Goal: Information Seeking & Learning: Learn about a topic

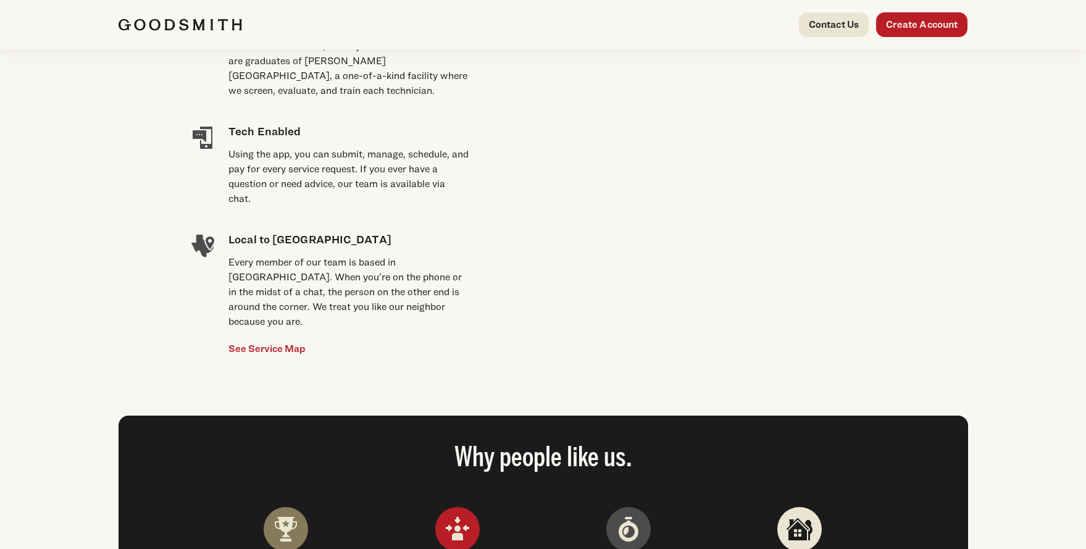
scroll to position [864, 0]
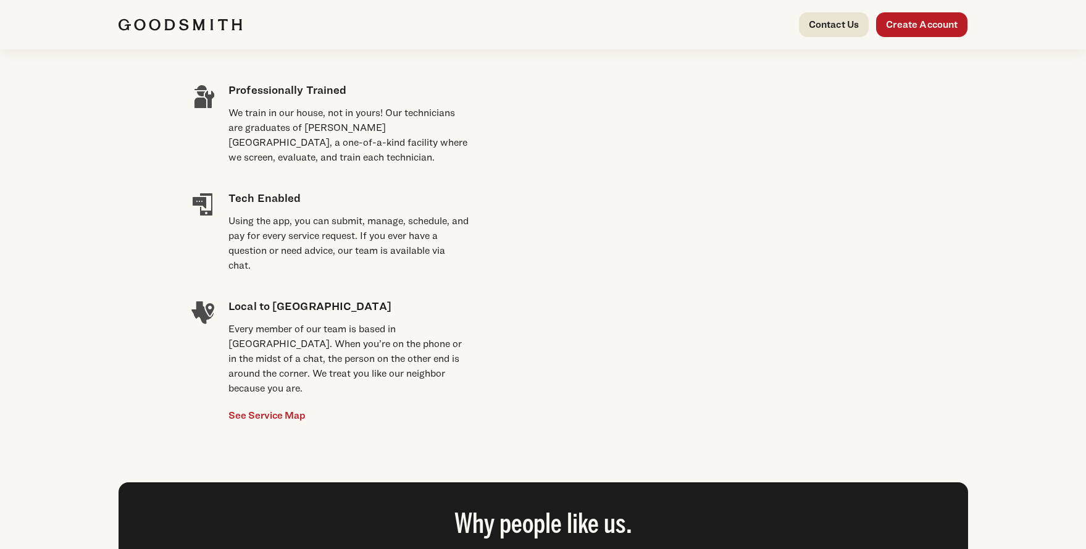
click at [614, 273] on video at bounding box center [695, 172] width 402 height 201
click at [653, 273] on video at bounding box center [695, 172] width 402 height 201
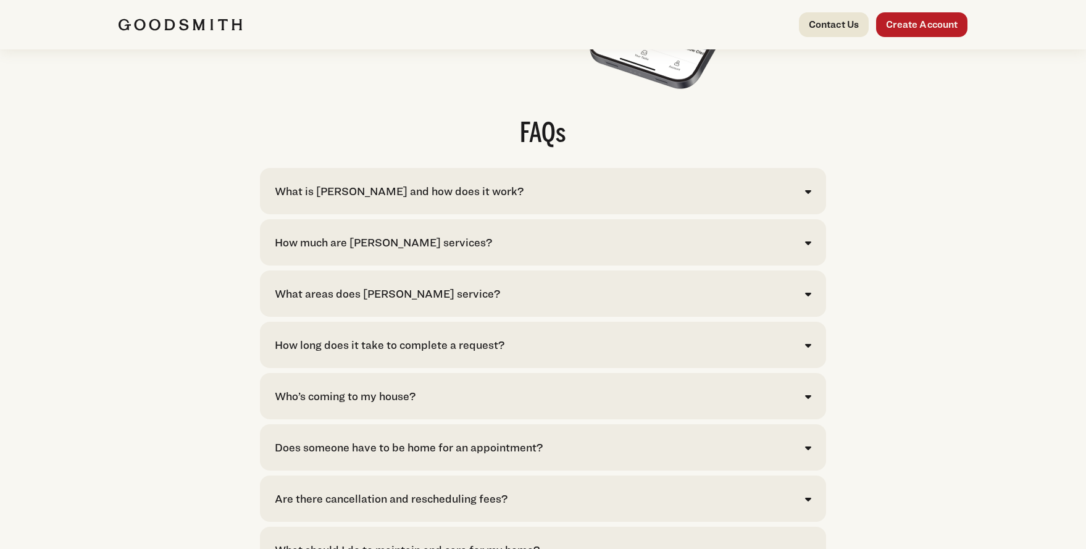
scroll to position [2407, 0]
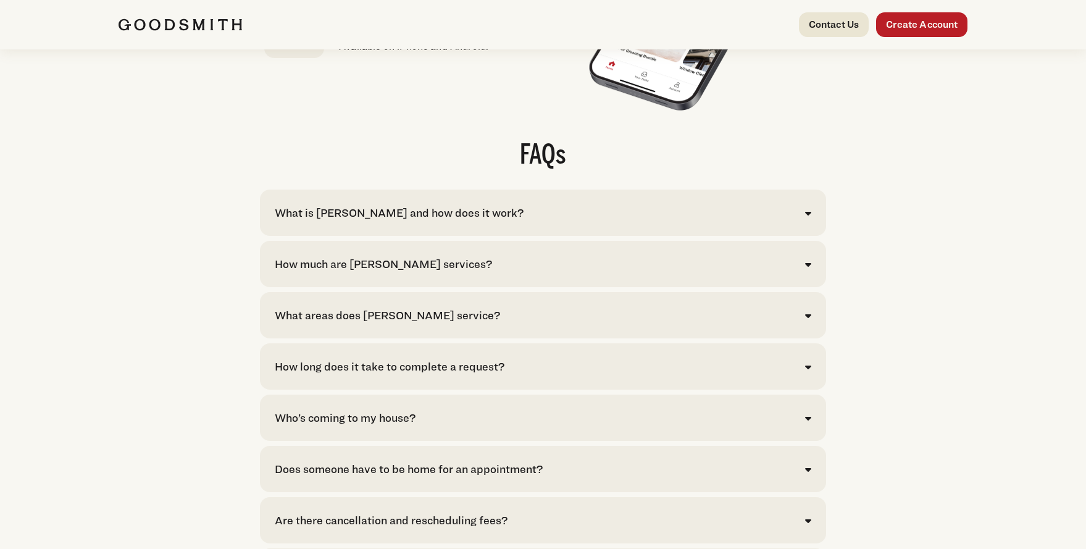
click at [807, 269] on icon at bounding box center [808, 264] width 6 height 10
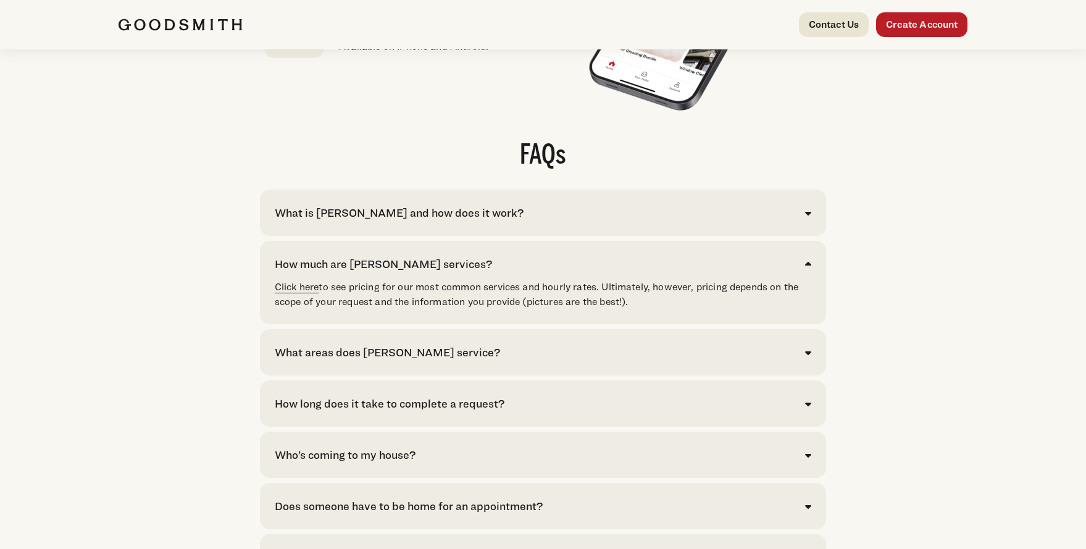
click at [296, 293] on link "Click here" at bounding box center [297, 287] width 44 height 12
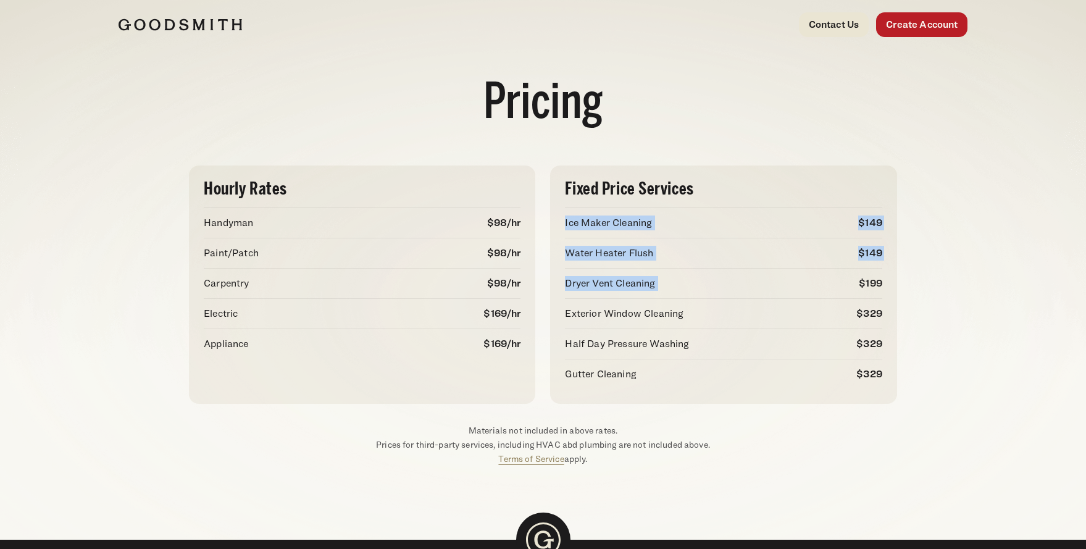
drag, startPoint x: 846, startPoint y: 213, endPoint x: 635, endPoint y: 152, distance: 219.8
click at [900, 139] on div "Pricing Hourly Rates Handyman $98/hr Paint/Patch $98/hr Carpentry $98/hr Electr…" at bounding box center [543, 269] width 1086 height 441
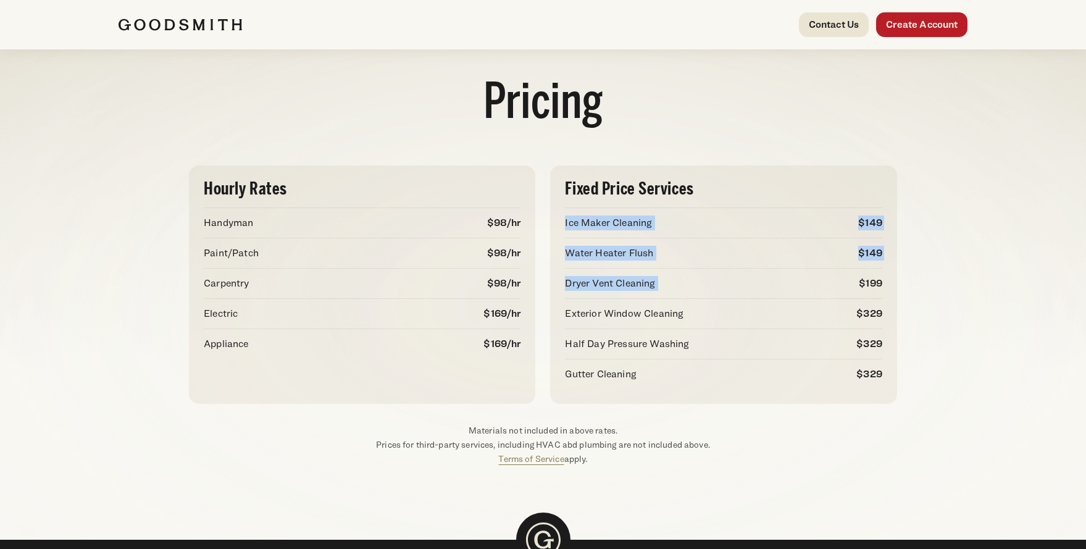
scroll to position [185, 0]
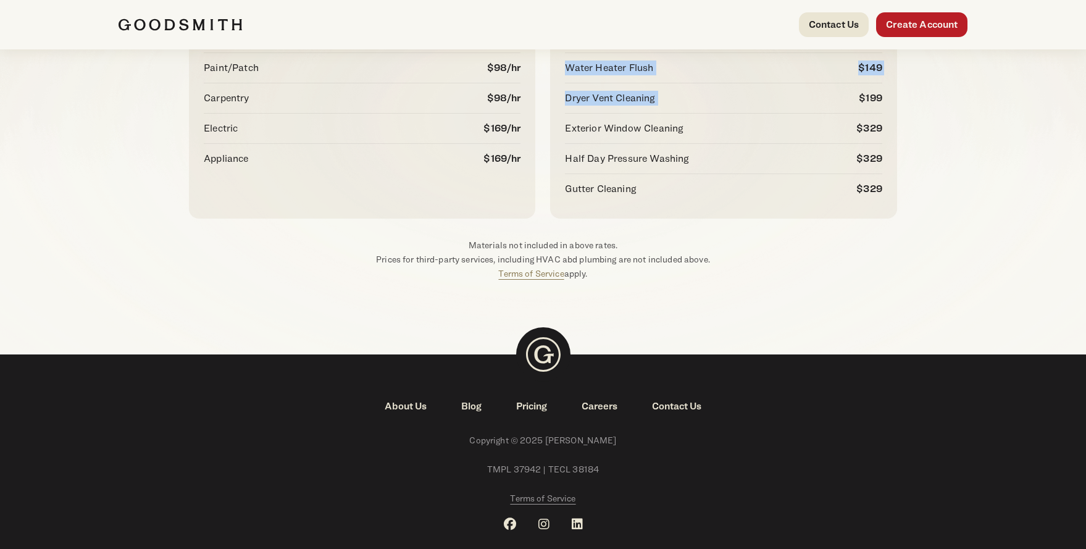
click at [535, 407] on link "Pricing" at bounding box center [531, 406] width 65 height 15
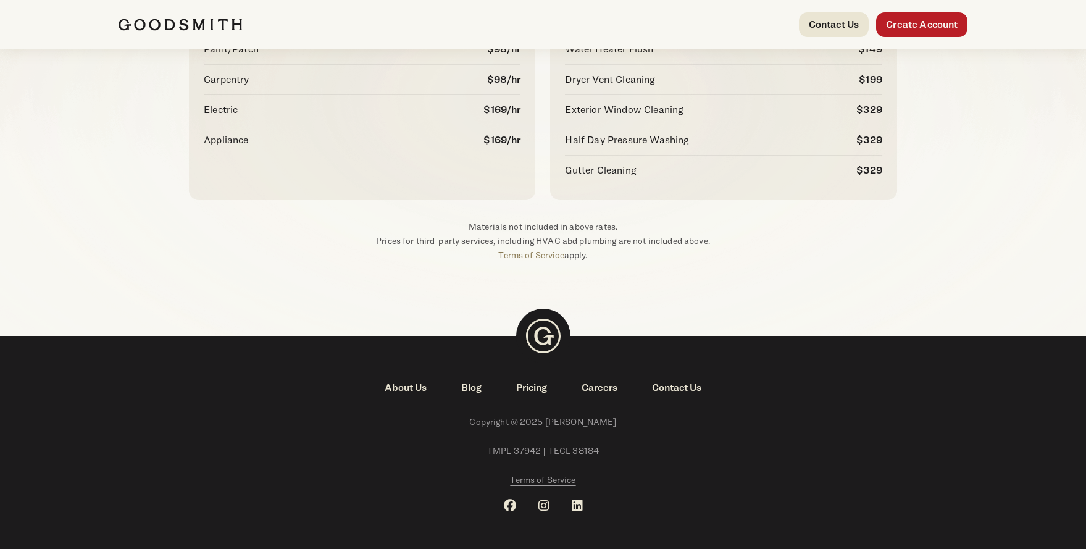
scroll to position [214, 0]
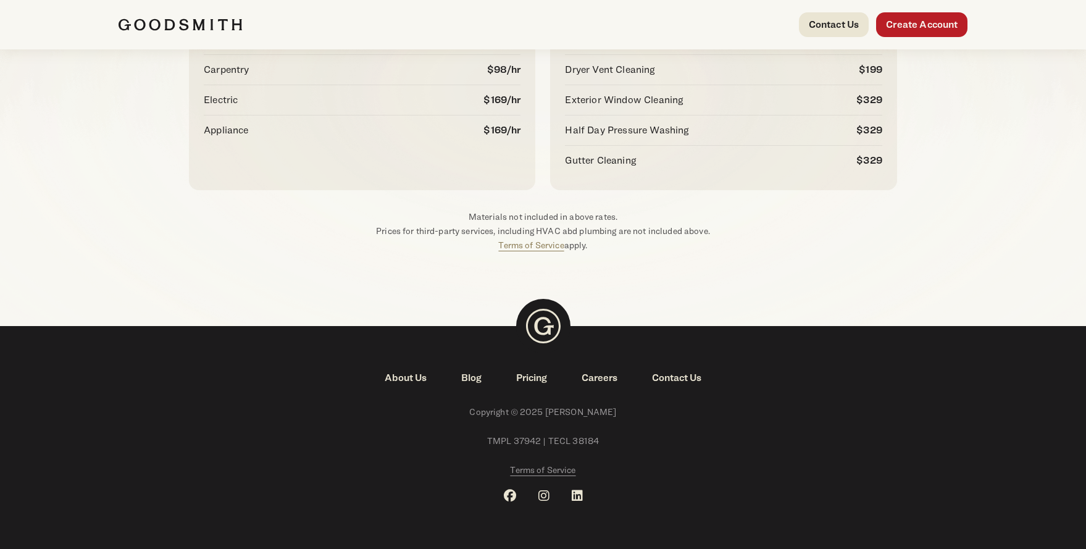
click at [407, 377] on link "About Us" at bounding box center [405, 377] width 77 height 15
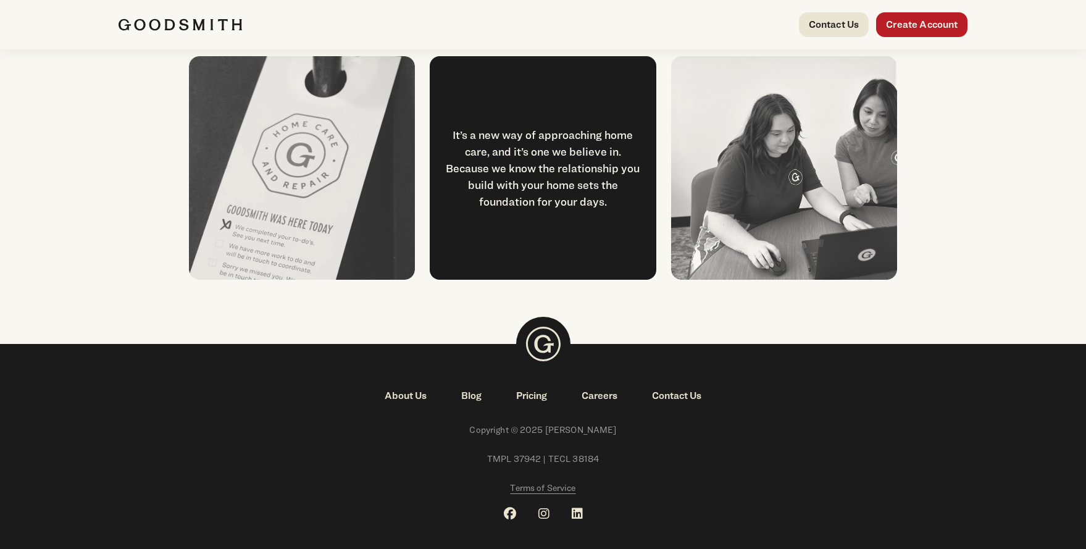
scroll to position [1605, 0]
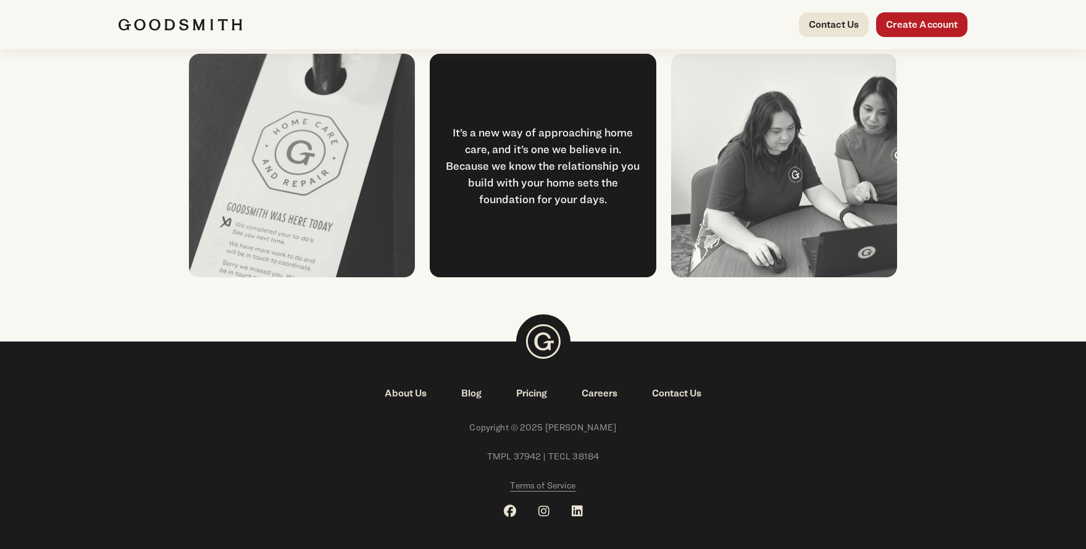
click at [593, 394] on link "Careers" at bounding box center [599, 393] width 70 height 15
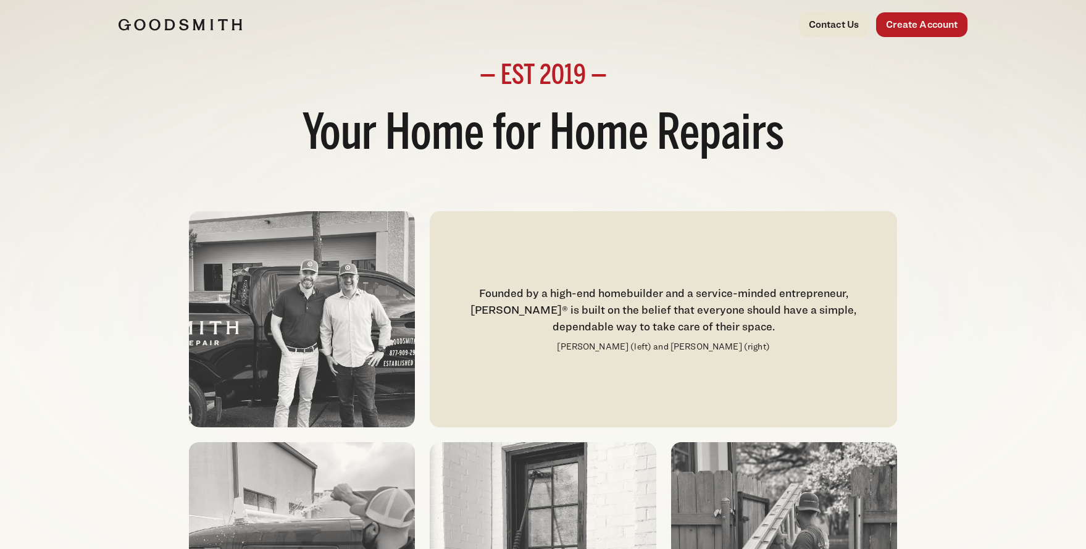
scroll to position [0, 0]
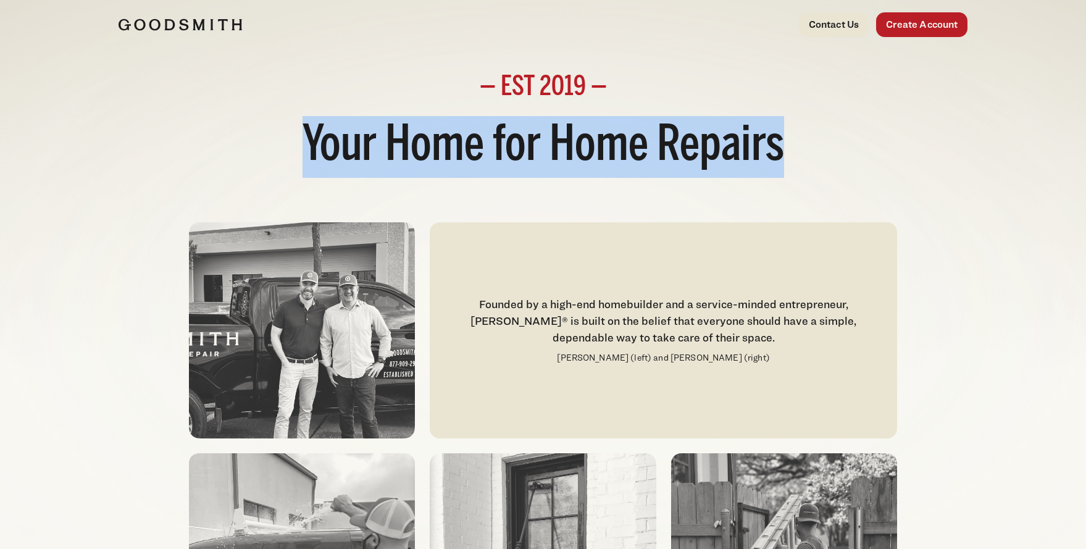
drag, startPoint x: 310, startPoint y: 142, endPoint x: 789, endPoint y: 158, distance: 479.3
click at [802, 152] on h1 "Your Home for Home Repairs" at bounding box center [543, 147] width 849 height 62
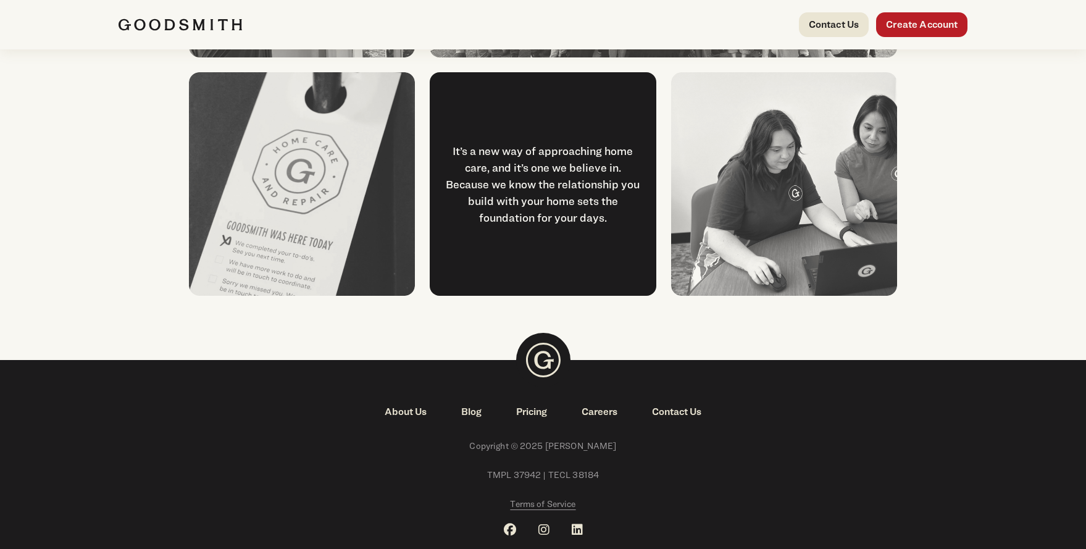
scroll to position [1620, 0]
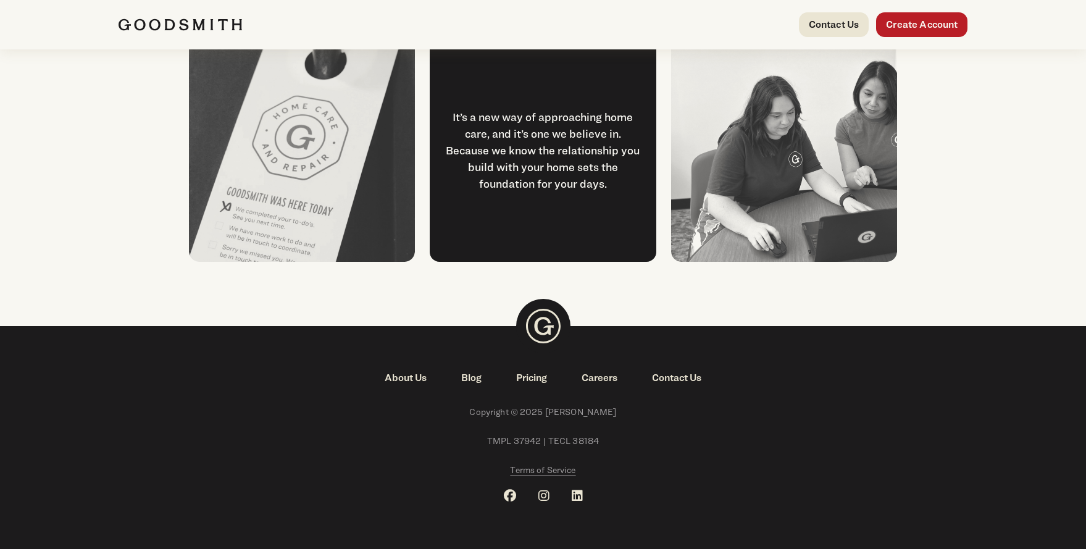
click at [598, 375] on link "Careers" at bounding box center [599, 377] width 70 height 15
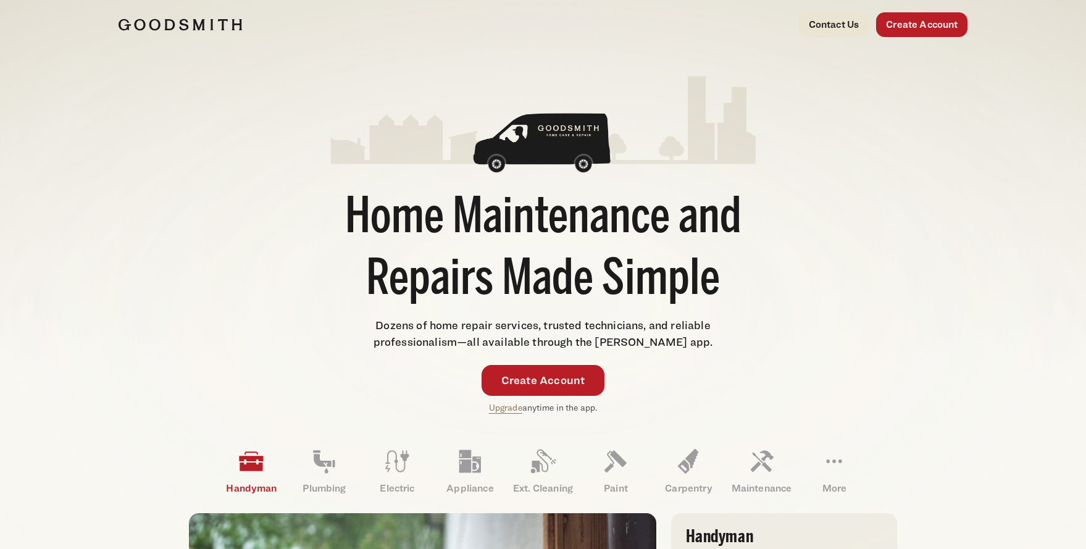
click at [178, 24] on img at bounding box center [180, 25] width 123 height 12
click at [828, 27] on link "Contact Us" at bounding box center [834, 24] width 70 height 25
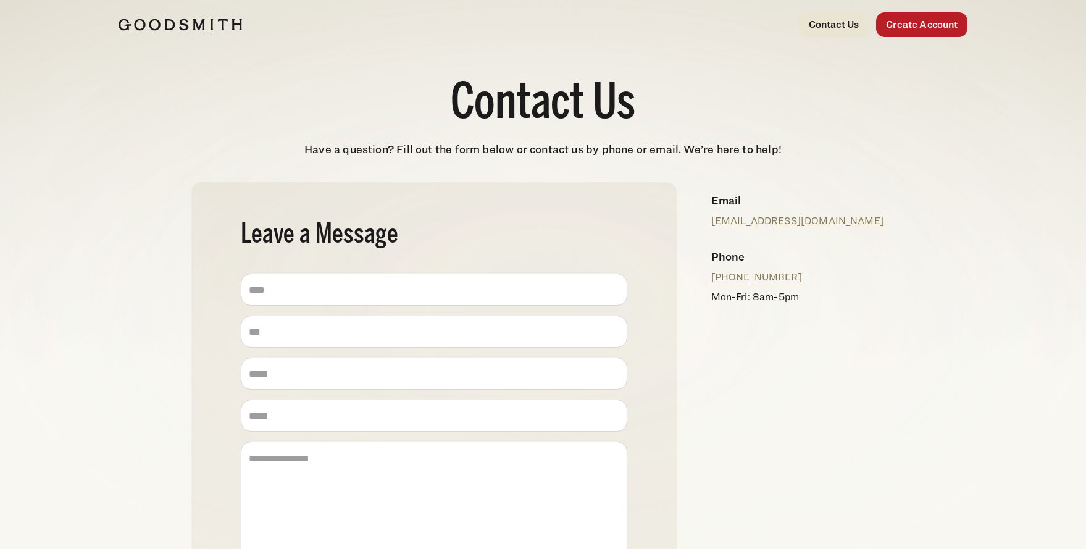
click at [171, 25] on img at bounding box center [180, 25] width 123 height 12
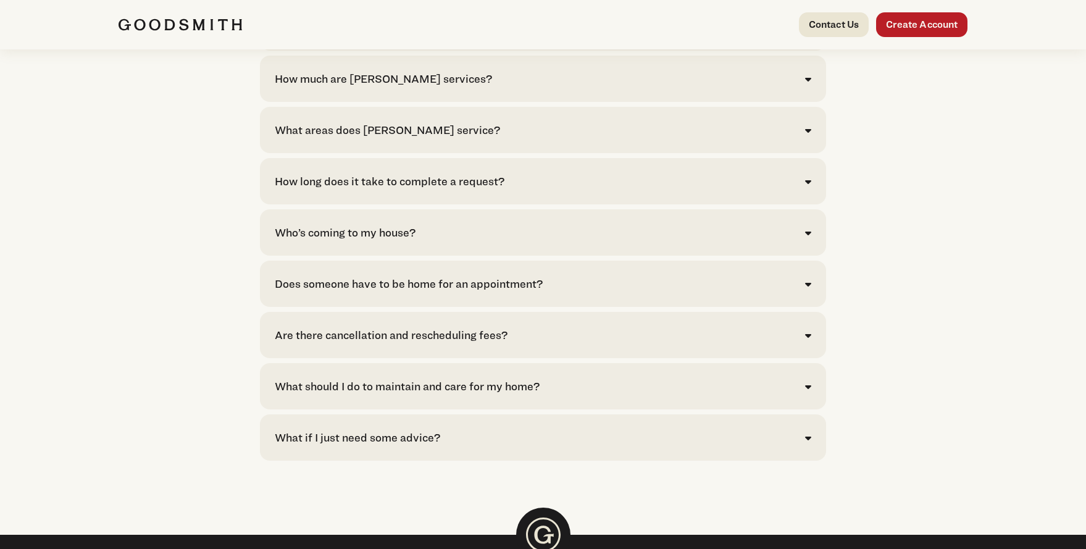
scroll to position [2828, 0]
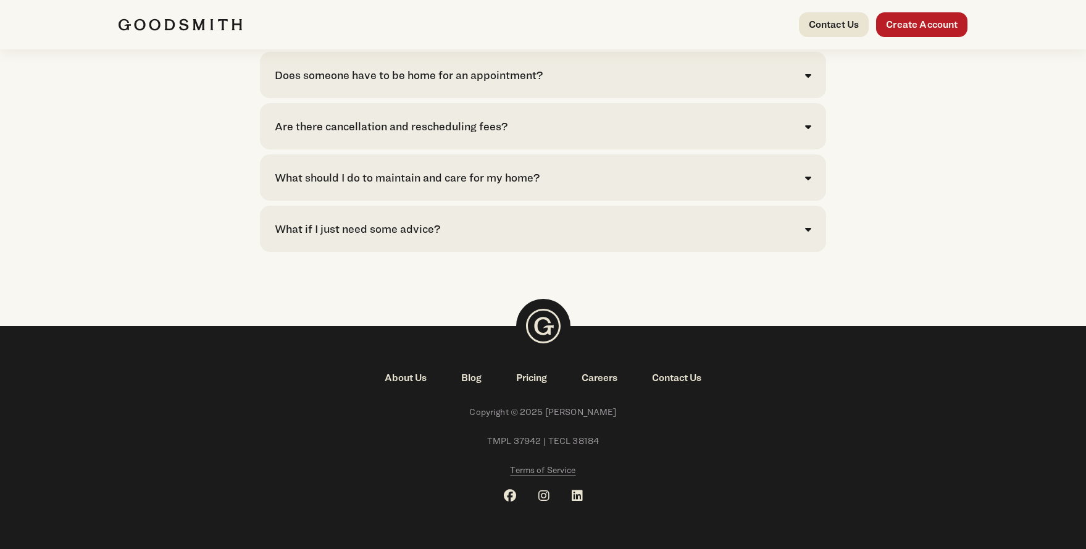
click at [409, 375] on link "About Us" at bounding box center [405, 377] width 77 height 15
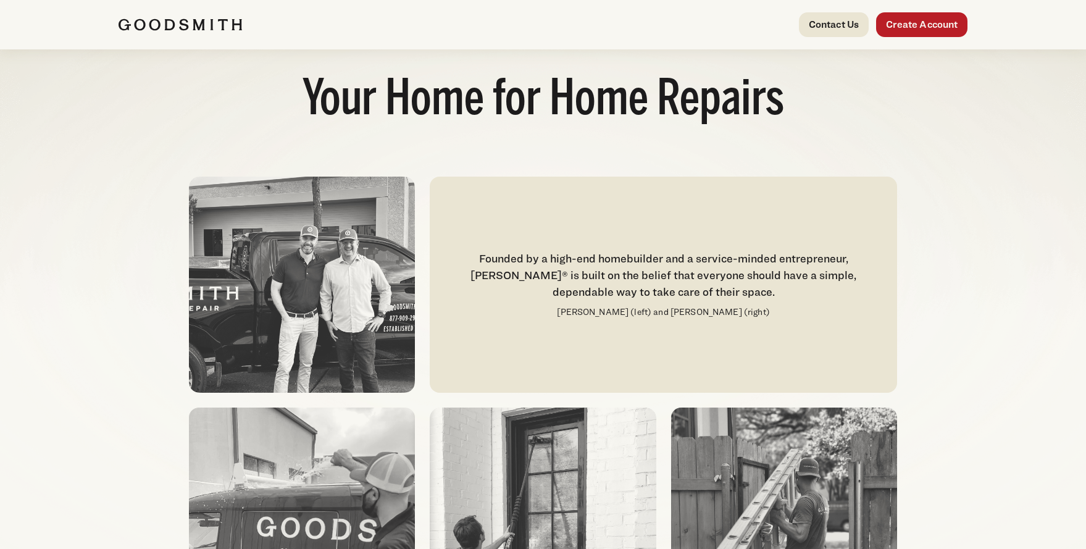
scroll to position [123, 0]
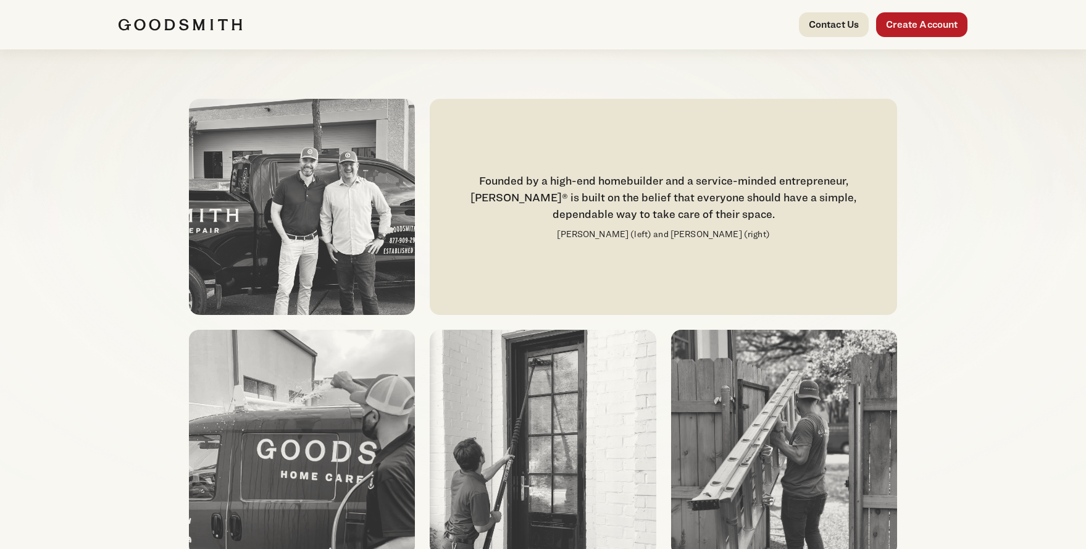
click at [315, 249] on img at bounding box center [302, 207] width 226 height 216
click at [319, 214] on img at bounding box center [302, 207] width 226 height 216
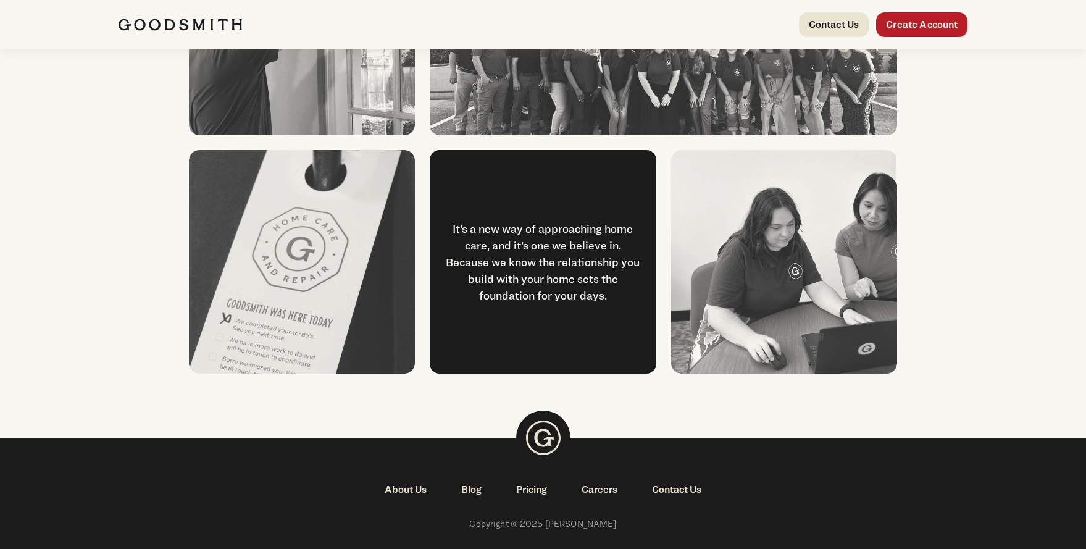
scroll to position [1620, 0]
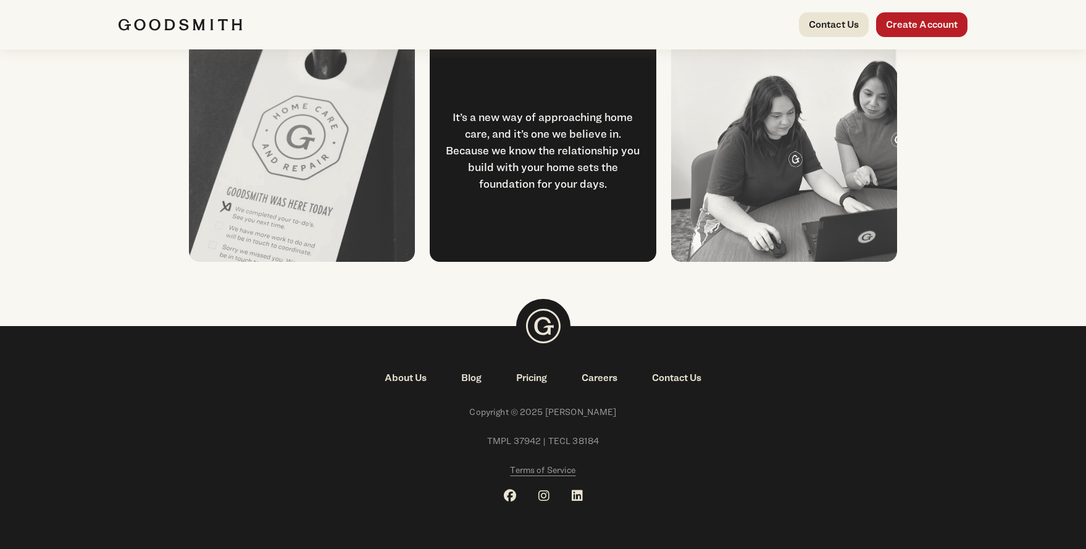
click at [533, 378] on link "Pricing" at bounding box center [531, 377] width 65 height 15
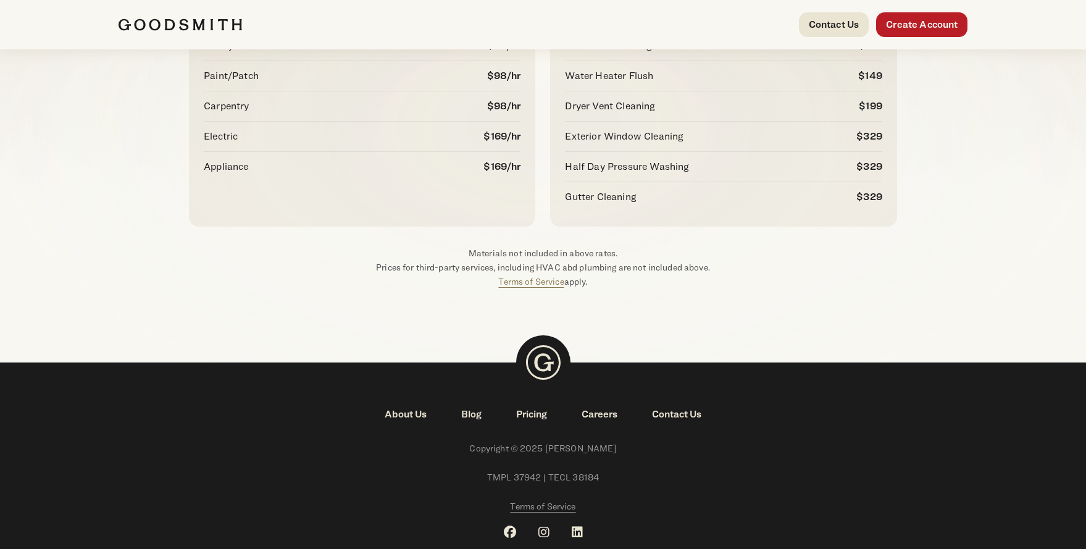
scroll to position [214, 0]
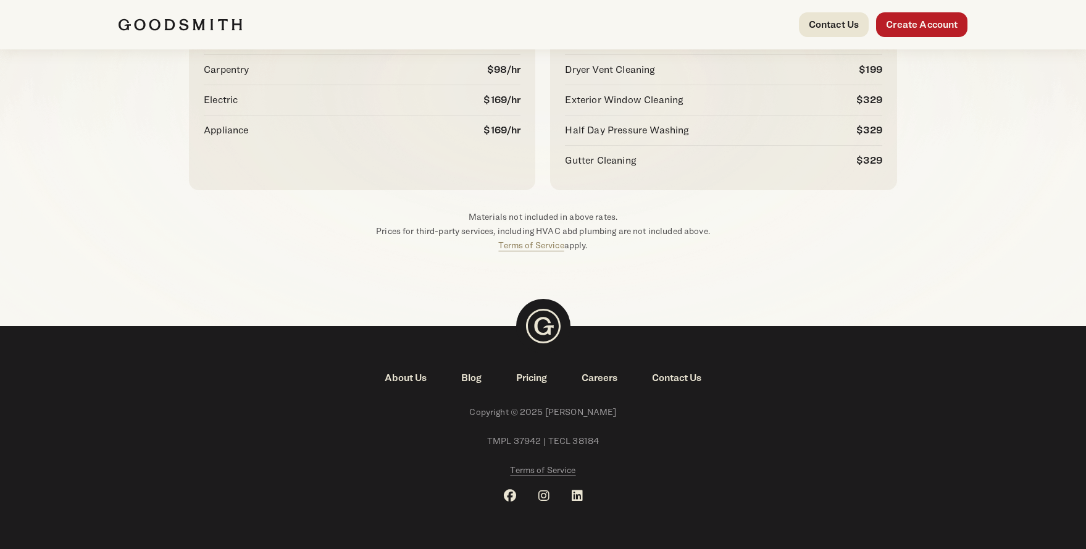
click at [536, 377] on link "Pricing" at bounding box center [531, 377] width 65 height 15
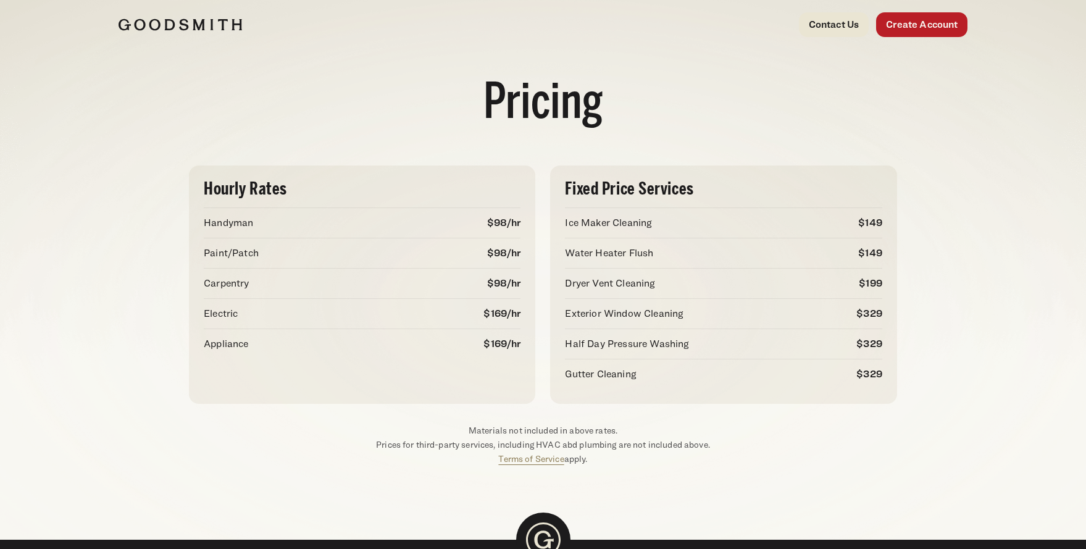
click at [188, 29] on img at bounding box center [180, 25] width 123 height 12
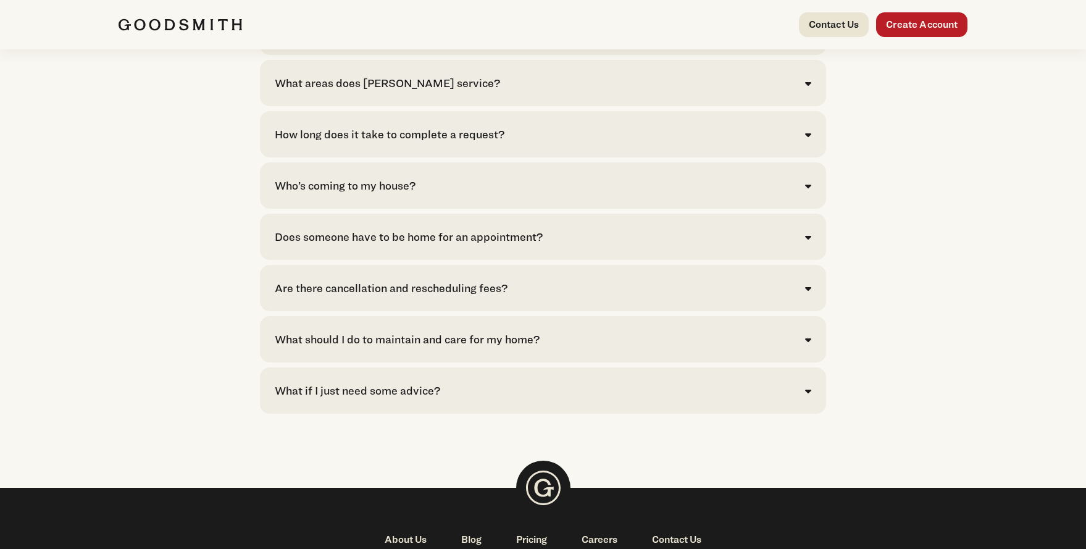
scroll to position [2828, 0]
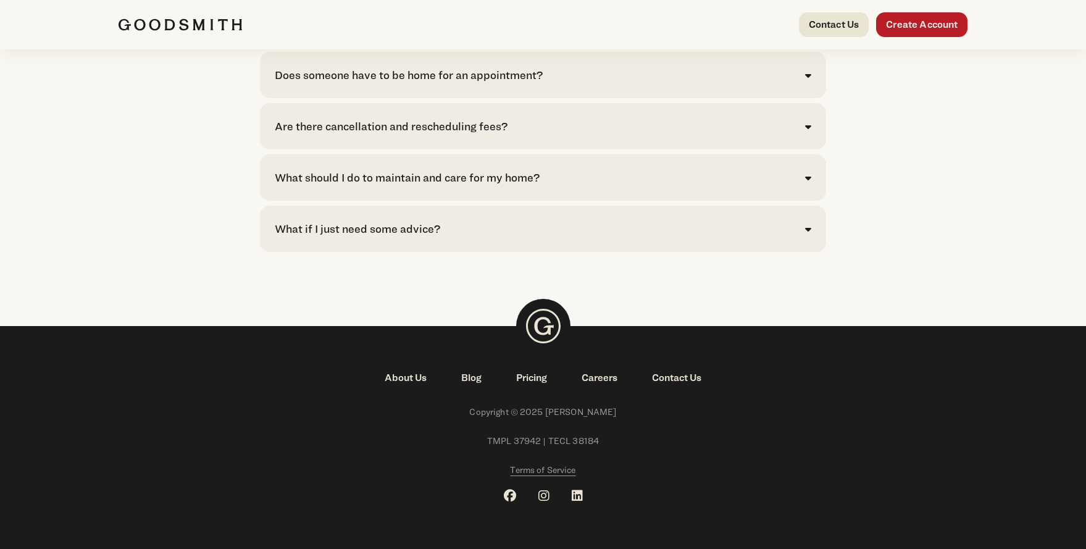
click at [603, 378] on link "Careers" at bounding box center [599, 377] width 70 height 15
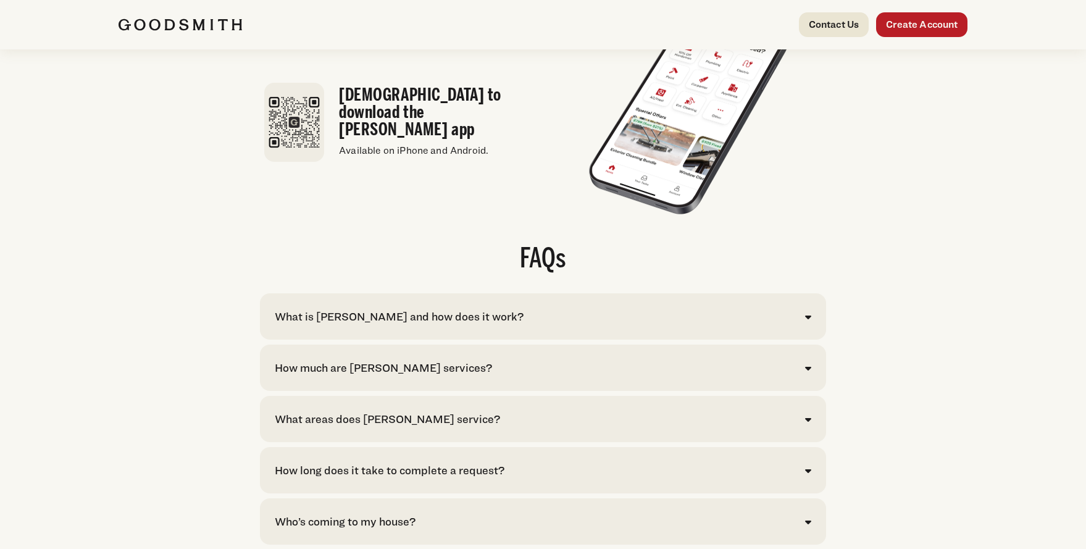
scroll to position [2025, 0]
